Goal: Find specific page/section: Find specific page/section

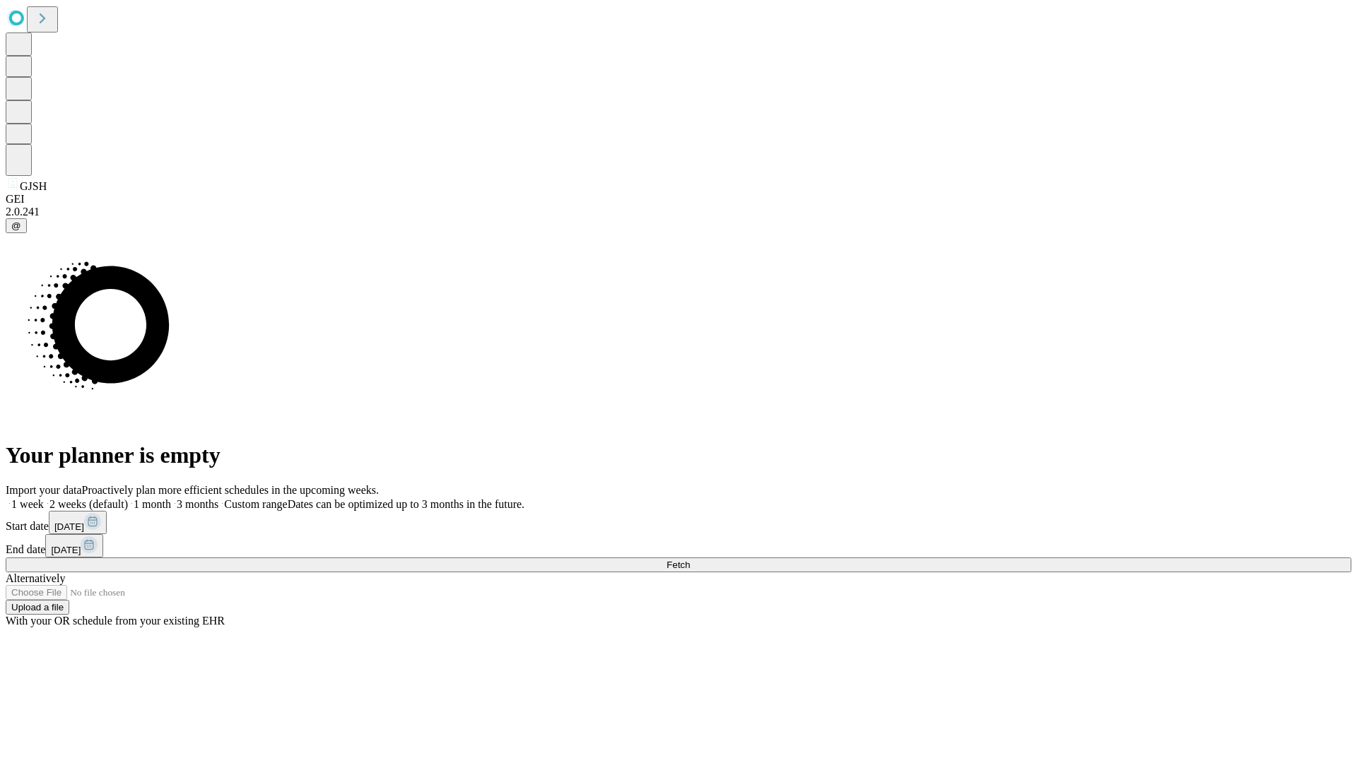
click at [690, 560] on span "Fetch" at bounding box center [677, 565] width 23 height 11
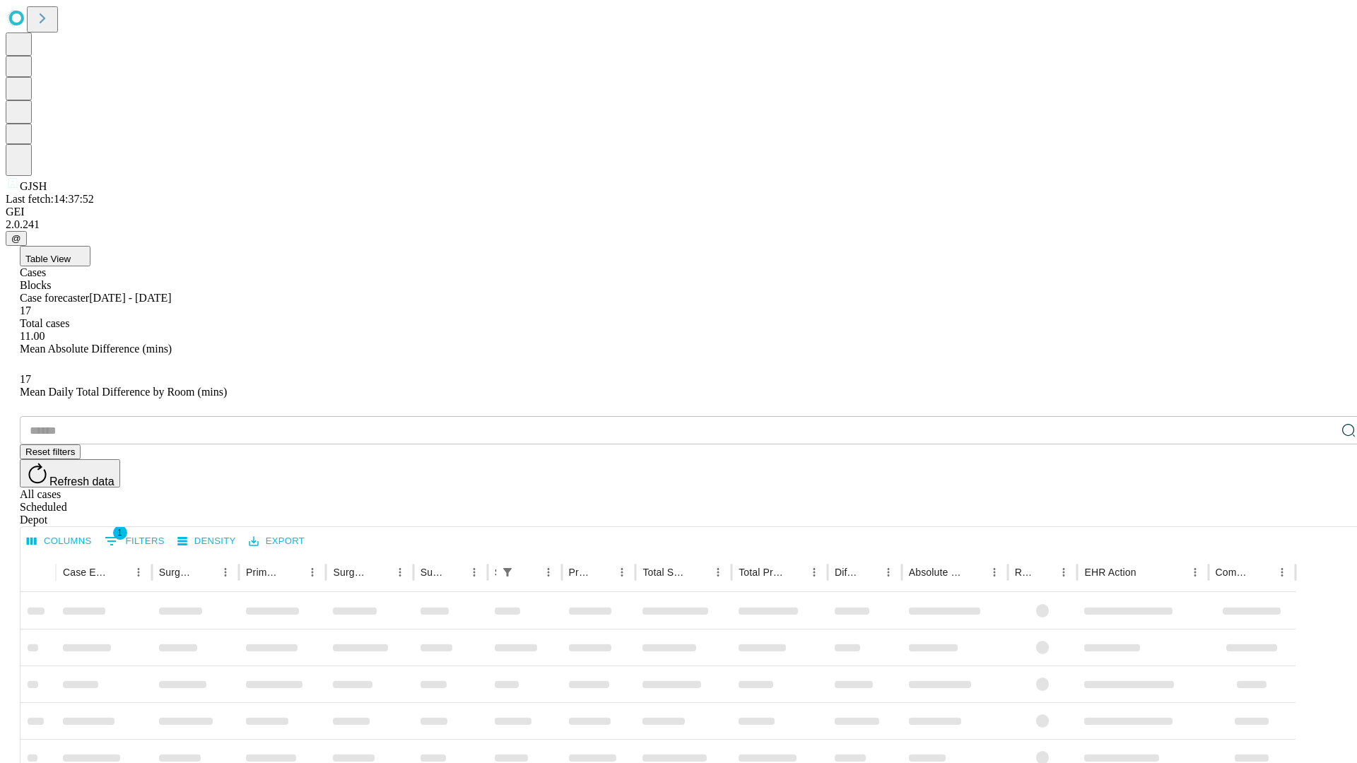
click at [71, 254] on span "Table View" at bounding box center [47, 259] width 45 height 11
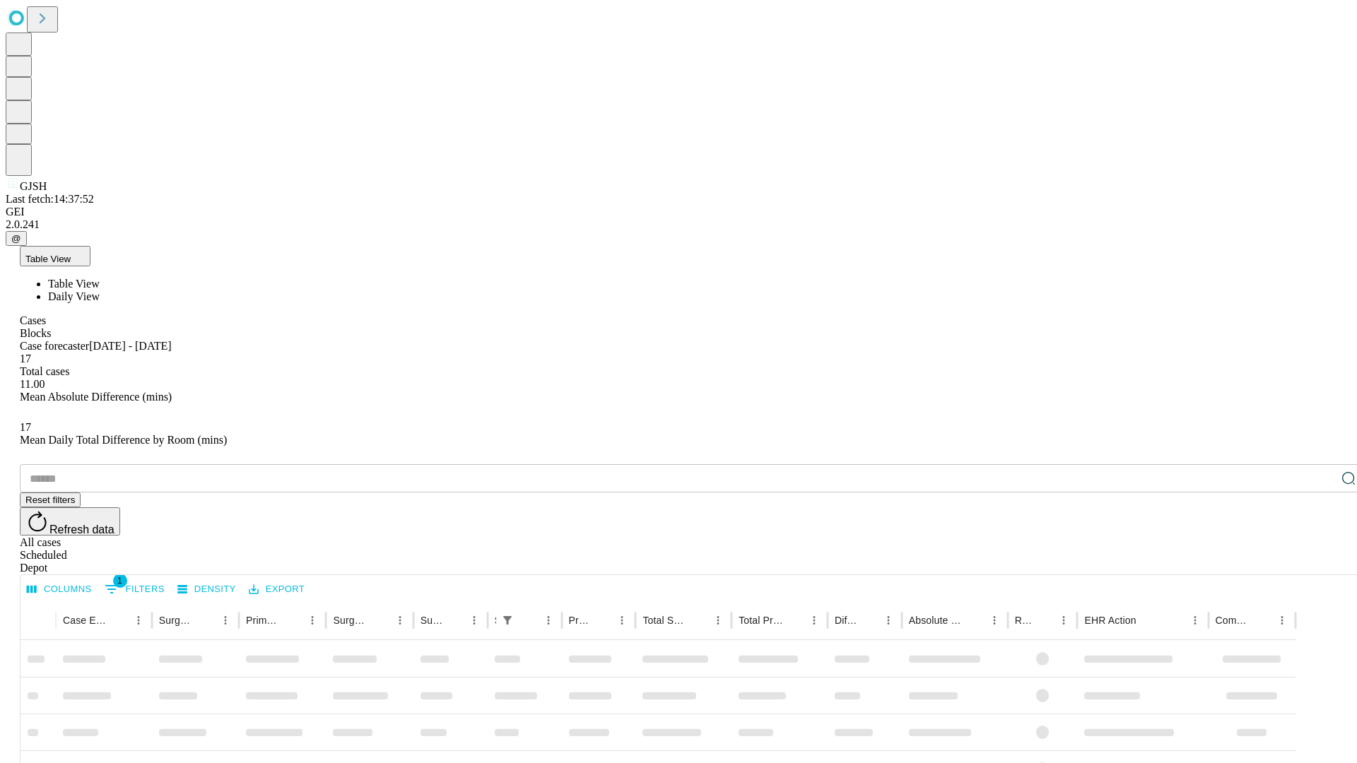
click at [100, 290] on span "Daily View" at bounding box center [74, 296] width 52 height 12
